Goal: Transaction & Acquisition: Book appointment/travel/reservation

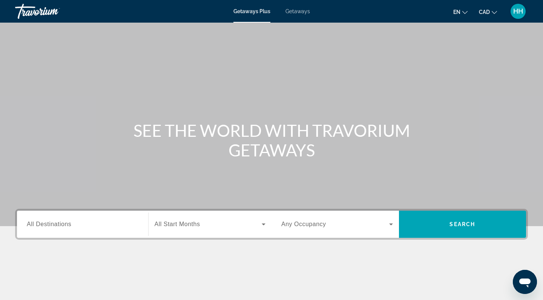
click at [48, 227] on span "All Destinations" at bounding box center [49, 224] width 45 height 6
click at [48, 227] on input "Destination All Destinations" at bounding box center [83, 224] width 112 height 9
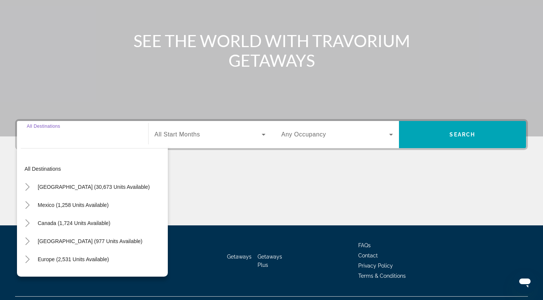
scroll to position [107, 0]
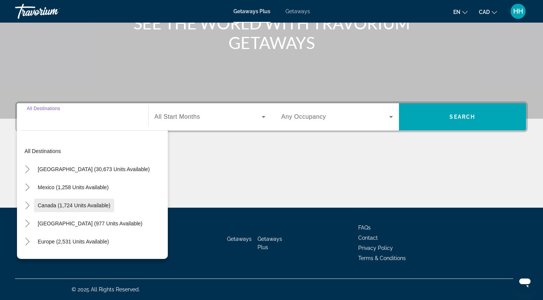
click at [58, 205] on span "Canada (1,724 units available)" at bounding box center [74, 206] width 73 height 6
type input "**********"
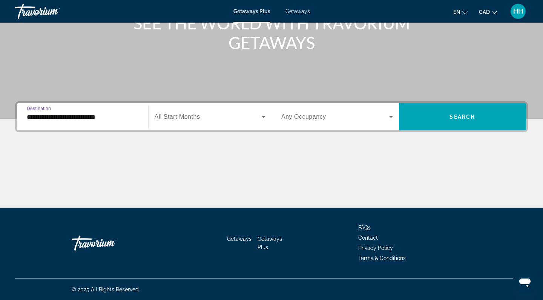
click at [168, 118] on span "All Start Months" at bounding box center [178, 117] width 46 height 6
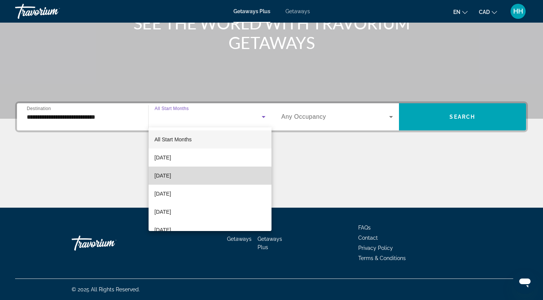
click at [189, 176] on mat-option "October 2025" at bounding box center [210, 176] width 123 height 18
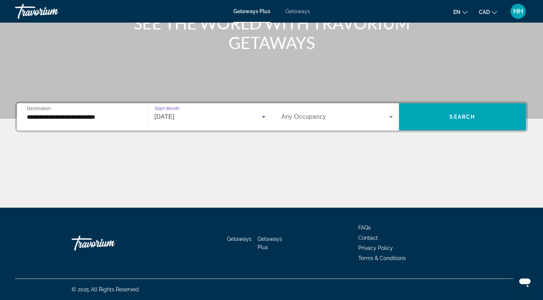
click at [326, 119] on span "Search widget" at bounding box center [335, 116] width 108 height 9
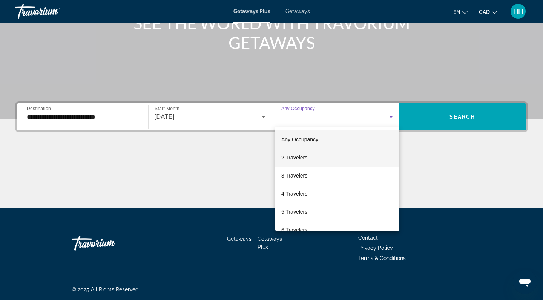
click at [317, 157] on mat-option "2 Travelers" at bounding box center [337, 158] width 124 height 18
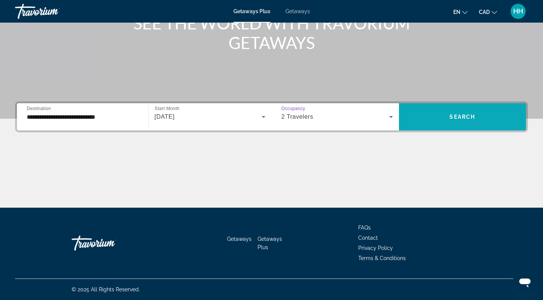
click at [460, 120] on span "Search" at bounding box center [463, 117] width 26 height 6
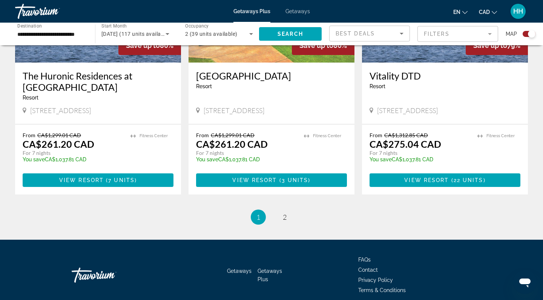
scroll to position [1147, 0]
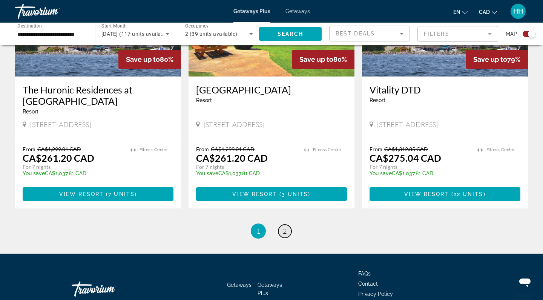
click at [285, 227] on span "2" at bounding box center [285, 231] width 4 height 8
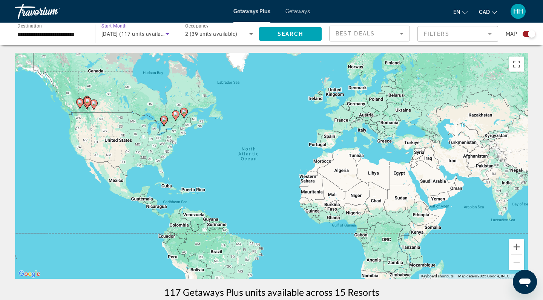
click at [167, 35] on icon "Search widget" at bounding box center [168, 34] width 4 height 2
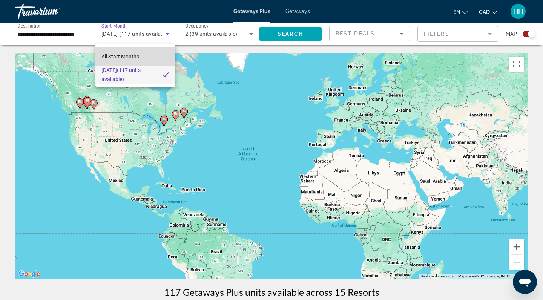
click at [132, 58] on span "All Start Months" at bounding box center [120, 57] width 38 height 6
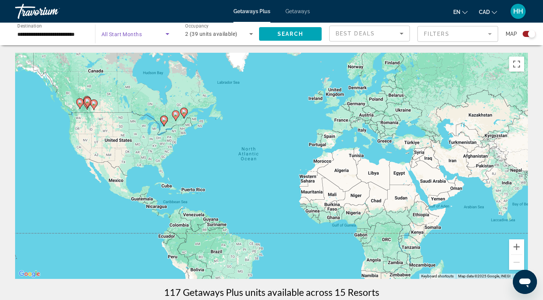
click at [238, 34] on div "2 (39 units available)" at bounding box center [217, 33] width 64 height 9
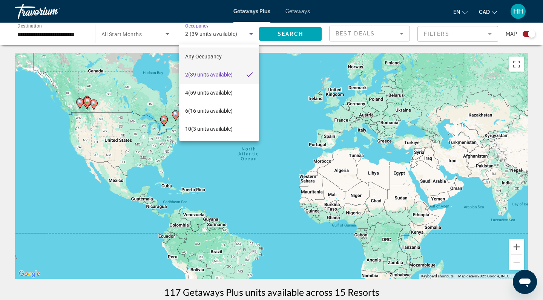
click at [217, 57] on span "Any Occupancy" at bounding box center [203, 57] width 37 height 6
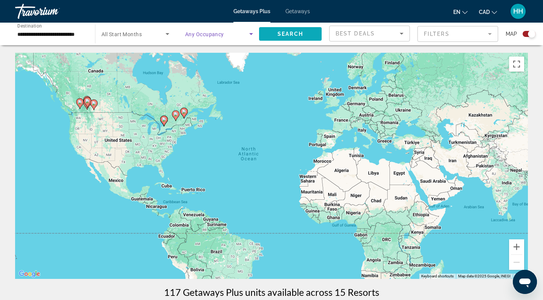
click at [289, 37] on span "Search" at bounding box center [291, 34] width 26 height 6
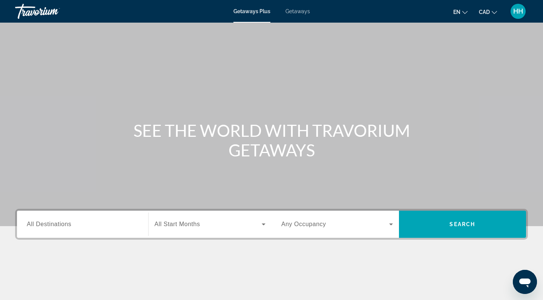
click at [68, 227] on span "All Destinations" at bounding box center [49, 224] width 45 height 6
click at [68, 227] on input "Destination All Destinations" at bounding box center [83, 224] width 112 height 9
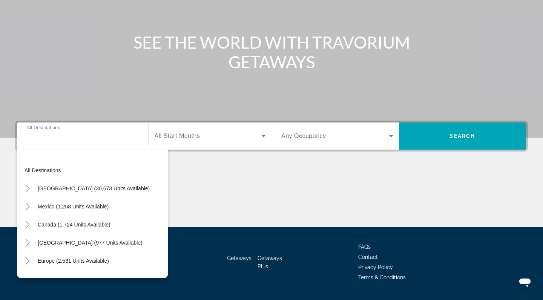
scroll to position [107, 0]
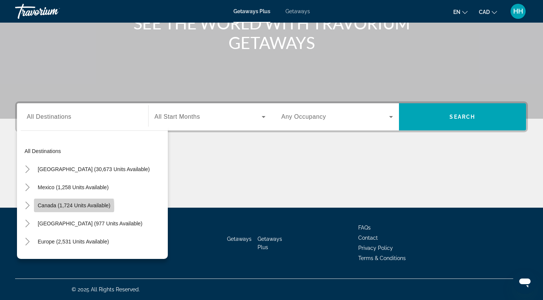
click at [66, 207] on span "Canada (1,724 units available)" at bounding box center [74, 206] width 73 height 6
type input "**********"
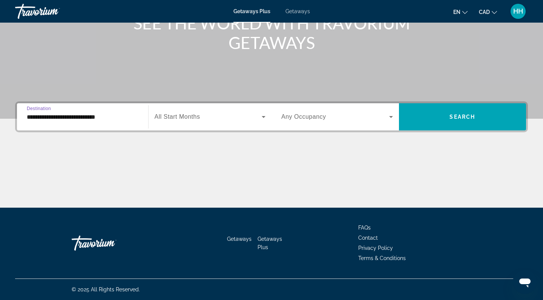
click at [195, 117] on span "All Start Months" at bounding box center [178, 117] width 46 height 6
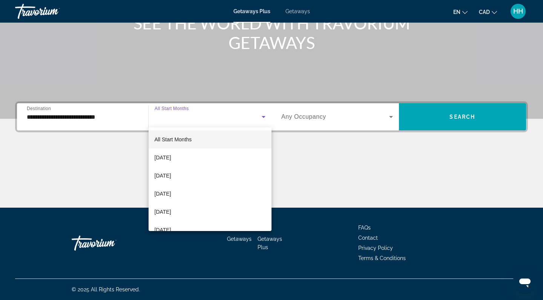
click at [195, 117] on div at bounding box center [271, 150] width 543 height 300
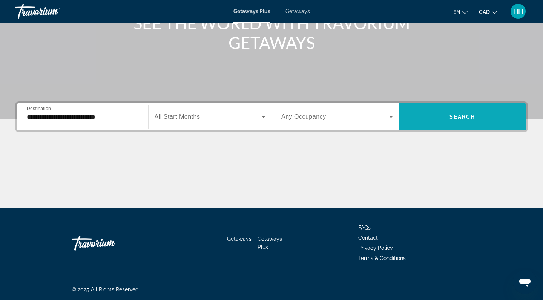
click at [462, 114] on span "Search" at bounding box center [463, 117] width 26 height 6
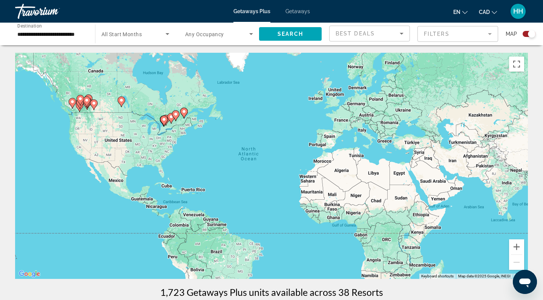
click at [157, 117] on div "To activate drag with keyboard, press Alt + Enter. Once in keyboard drag state,…" at bounding box center [271, 166] width 513 height 226
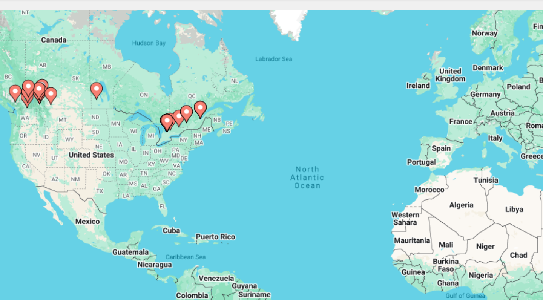
click at [70, 100] on image "Main content" at bounding box center [72, 102] width 5 height 5
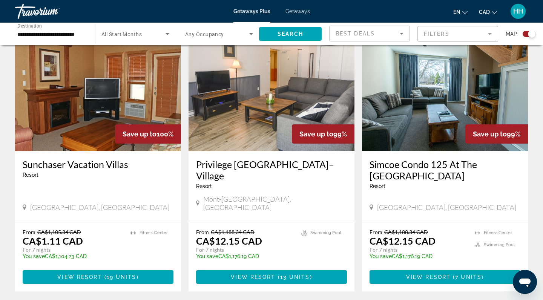
scroll to position [544, 0]
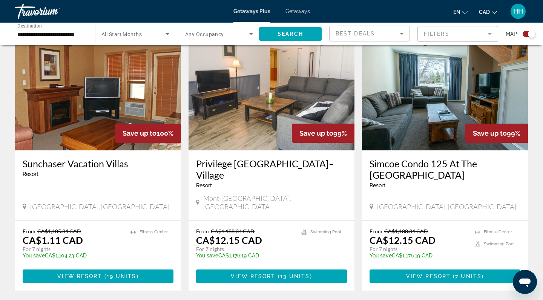
click at [132, 105] on img "Main content" at bounding box center [98, 90] width 166 height 121
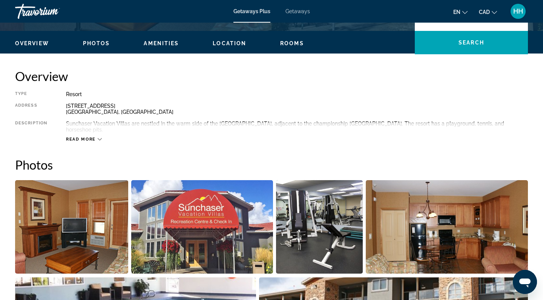
scroll to position [181, 0]
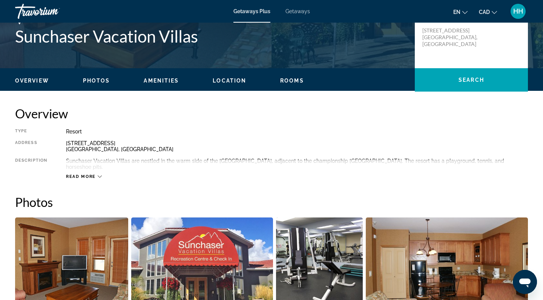
click at [99, 176] on icon "Main content" at bounding box center [100, 177] width 4 height 2
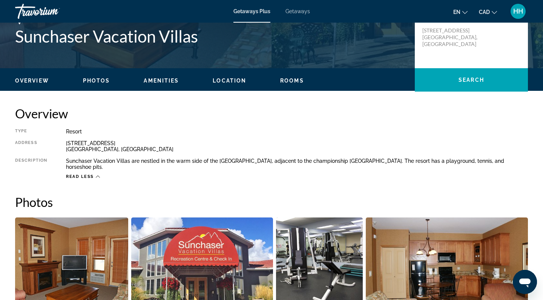
click at [96, 175] on icon "Main content" at bounding box center [98, 177] width 4 height 4
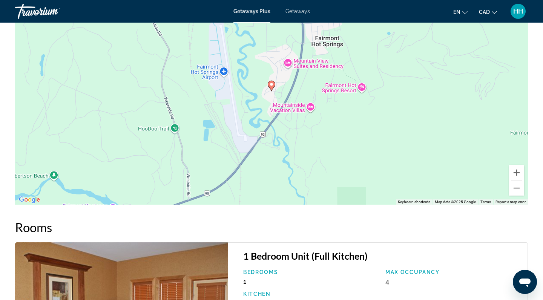
scroll to position [1001, 0]
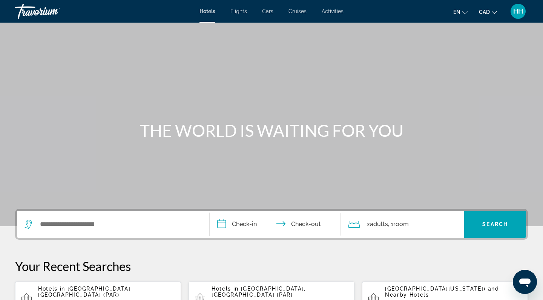
click at [237, 11] on span "Flights" at bounding box center [238, 11] width 17 height 6
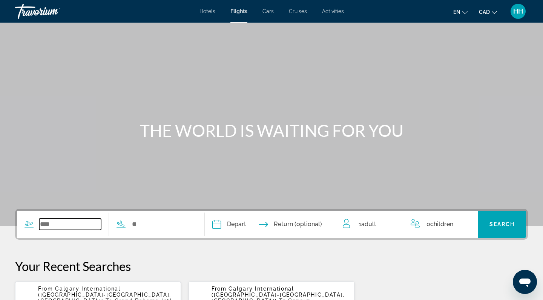
click at [52, 224] on input "Search widget" at bounding box center [70, 224] width 62 height 11
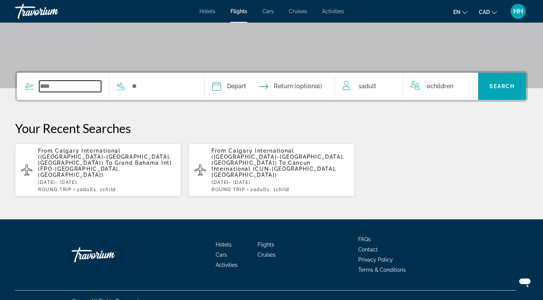
scroll to position [139, 0]
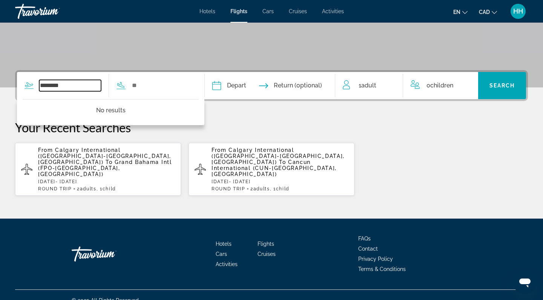
click at [52, 86] on input "********" at bounding box center [70, 85] width 62 height 11
click at [75, 83] on input "********" at bounding box center [70, 85] width 62 height 11
type input "********"
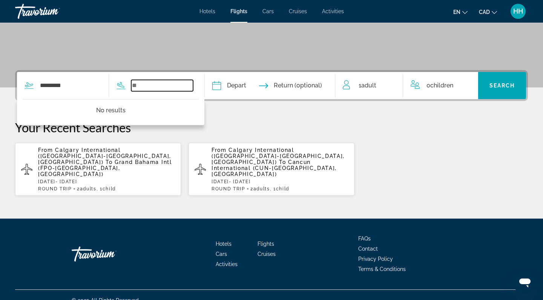
click at [149, 86] on input "Search widget" at bounding box center [162, 85] width 62 height 11
type input "******"
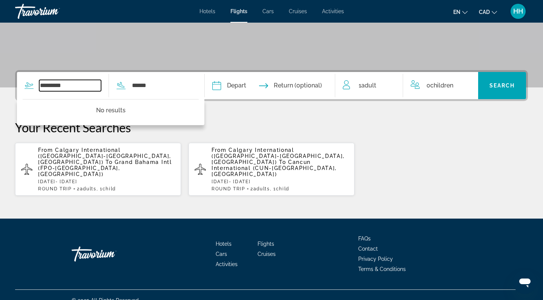
click at [80, 88] on input "********" at bounding box center [70, 85] width 62 height 11
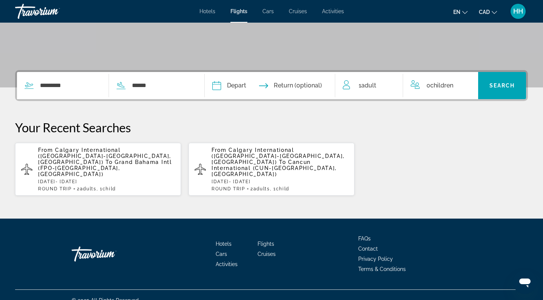
click at [271, 121] on p "Your Recent Searches" at bounding box center [271, 127] width 513 height 15
